Goal: Transaction & Acquisition: Purchase product/service

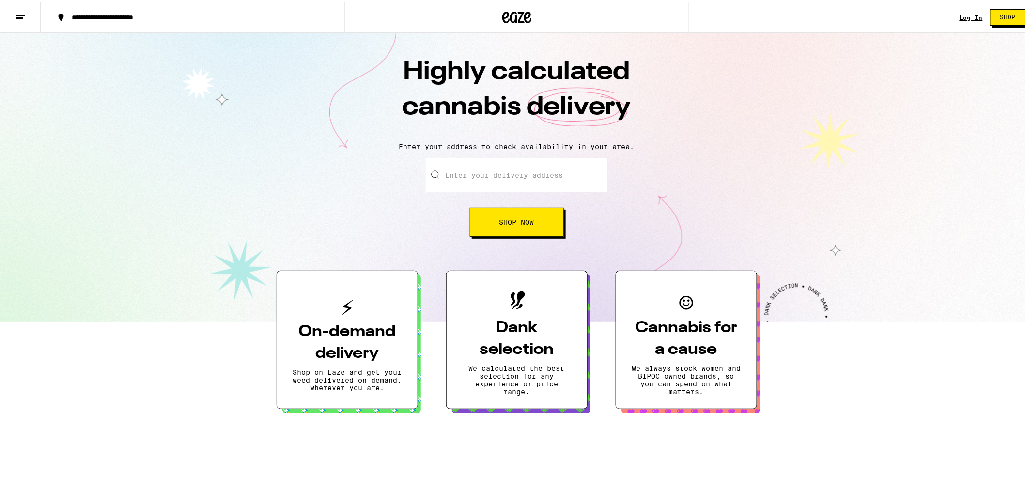
click at [967, 17] on link "Log In" at bounding box center [971, 16] width 23 height 6
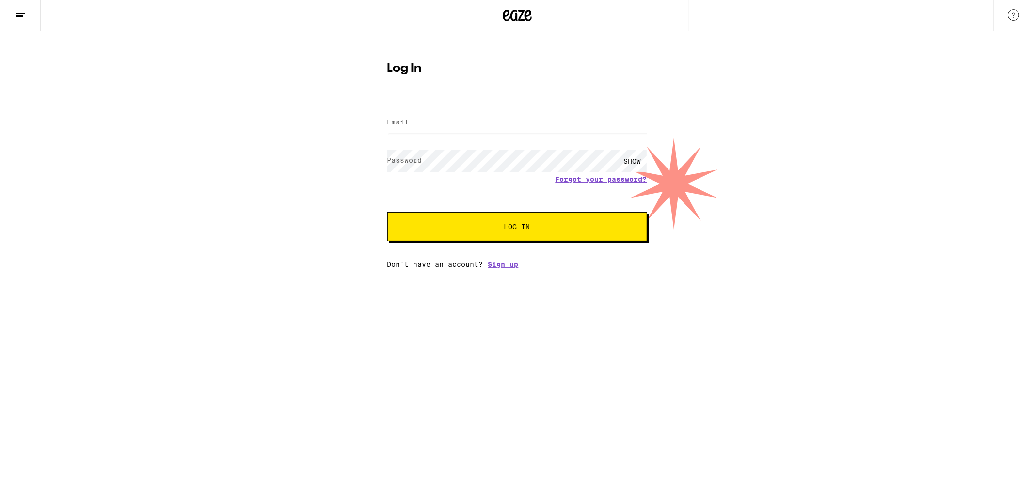
click at [517, 129] on input "Email" at bounding box center [517, 123] width 260 height 22
type input "[EMAIL_ADDRESS][DOMAIN_NAME]"
click at [519, 220] on button "Log In" at bounding box center [517, 226] width 260 height 29
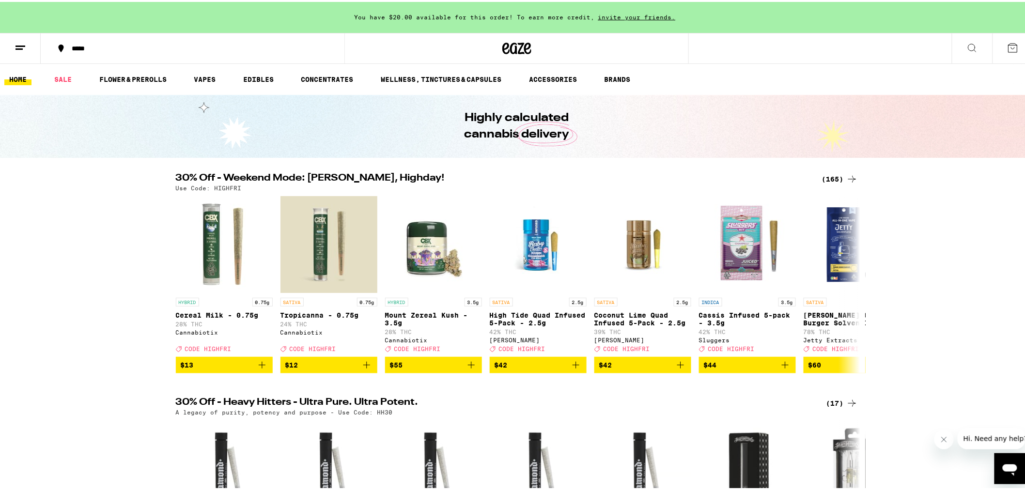
click at [835, 173] on div "(165)" at bounding box center [840, 178] width 36 height 12
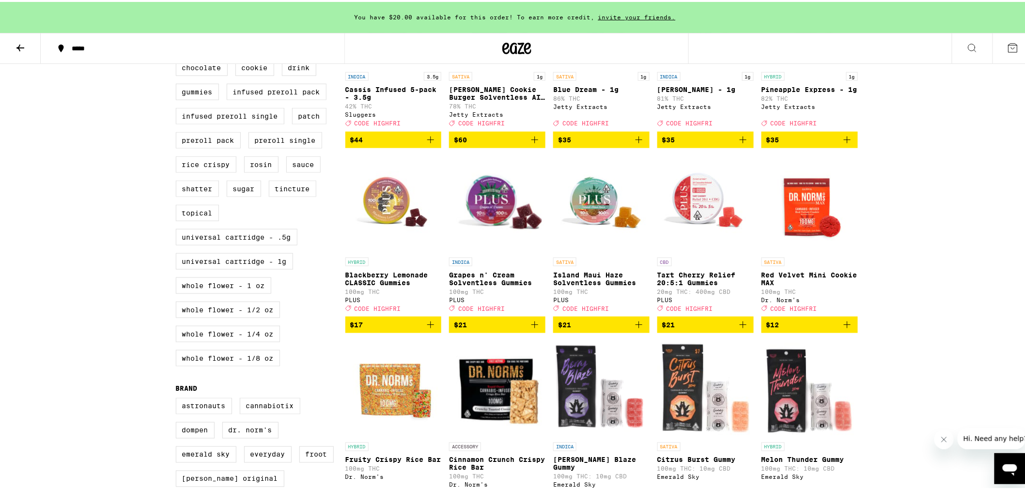
scroll to position [390, 0]
